Goal: Task Accomplishment & Management: Manage account settings

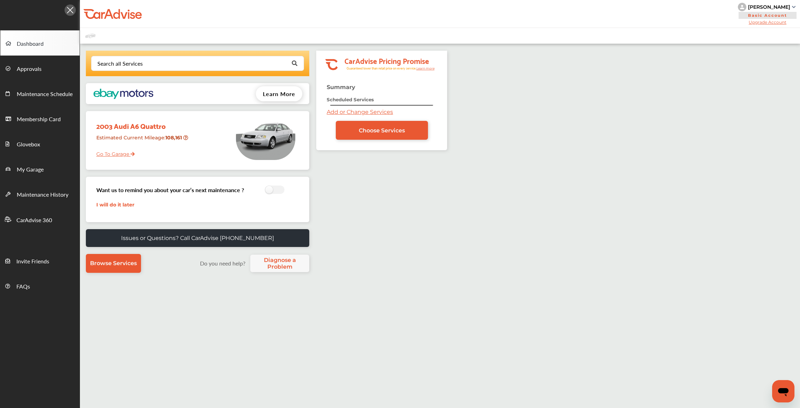
click at [125, 151] on link "Go To Garage" at bounding box center [113, 152] width 44 height 13
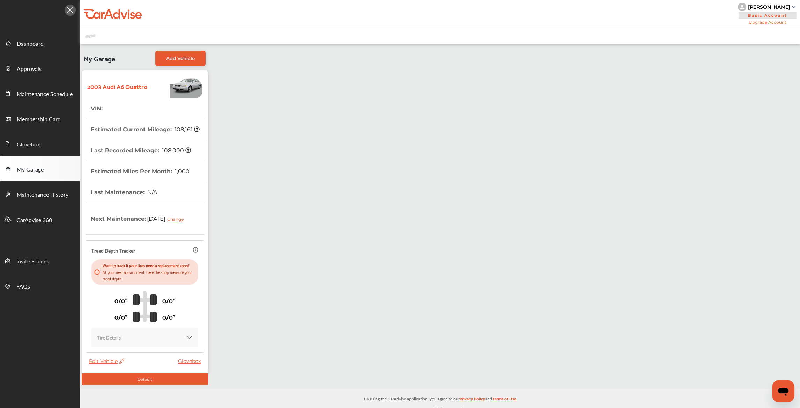
click at [121, 363] on icon at bounding box center [121, 361] width 7 height 5
click at [130, 371] on div "Edit" at bounding box center [152, 374] width 63 height 11
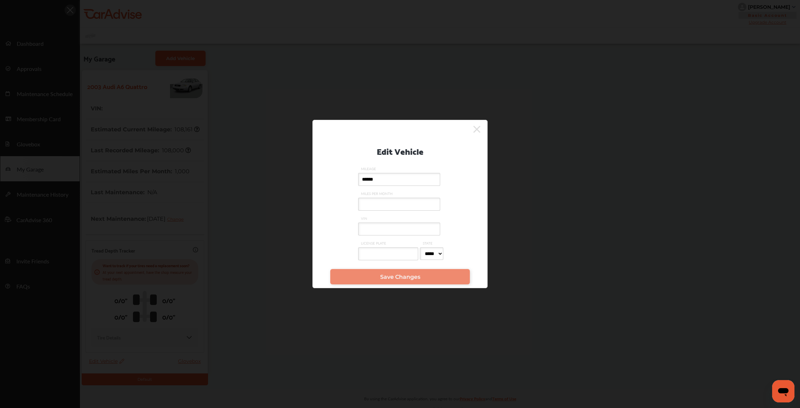
click at [386, 252] on input "LICENSE PLATE" at bounding box center [388, 253] width 60 height 13
click at [473, 131] on div at bounding box center [397, 130] width 168 height 12
